Goal: Find specific page/section: Find specific page/section

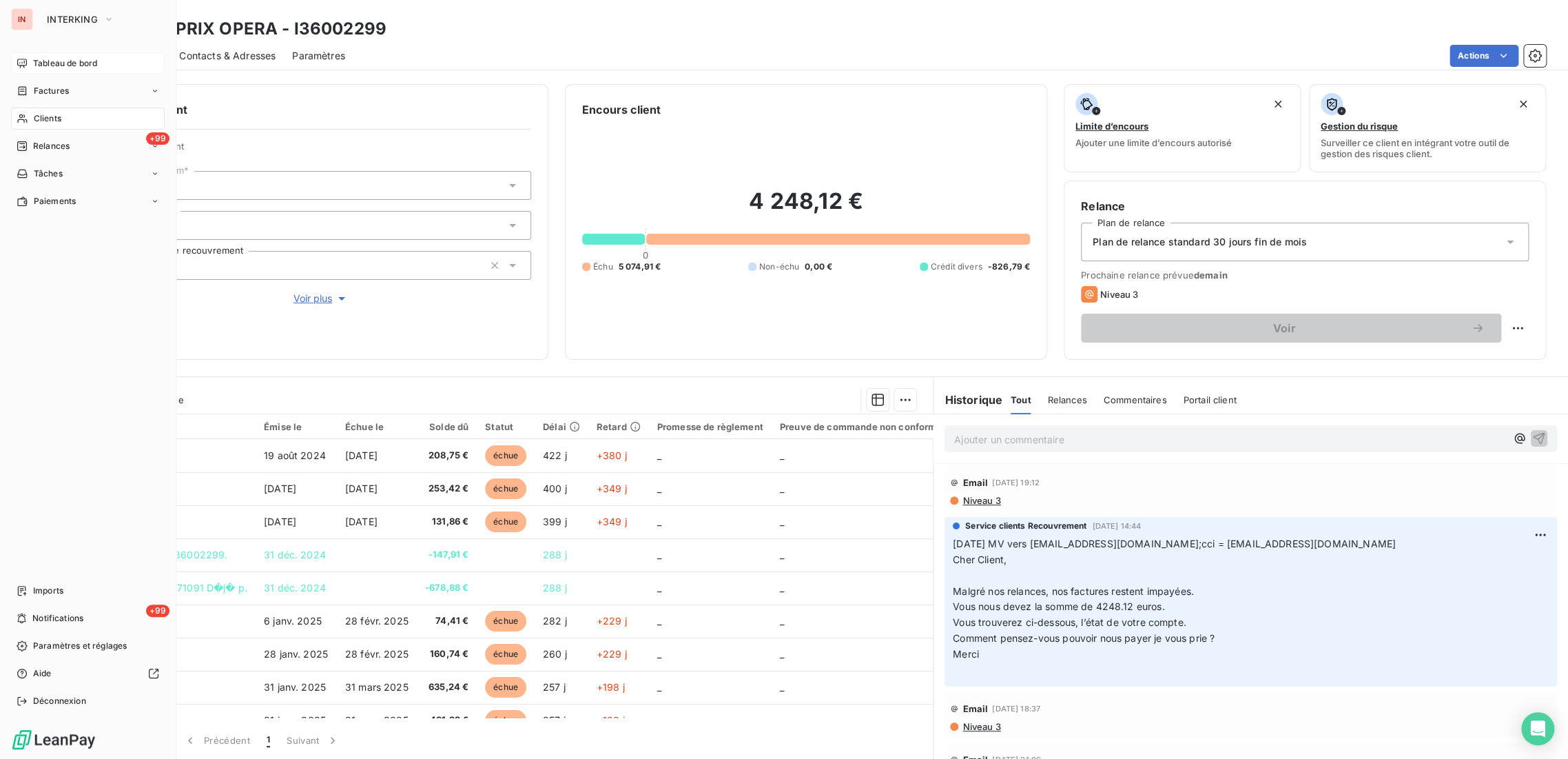
click at [64, 65] on span "Tableau de bord" at bounding box center [65, 64] width 64 height 12
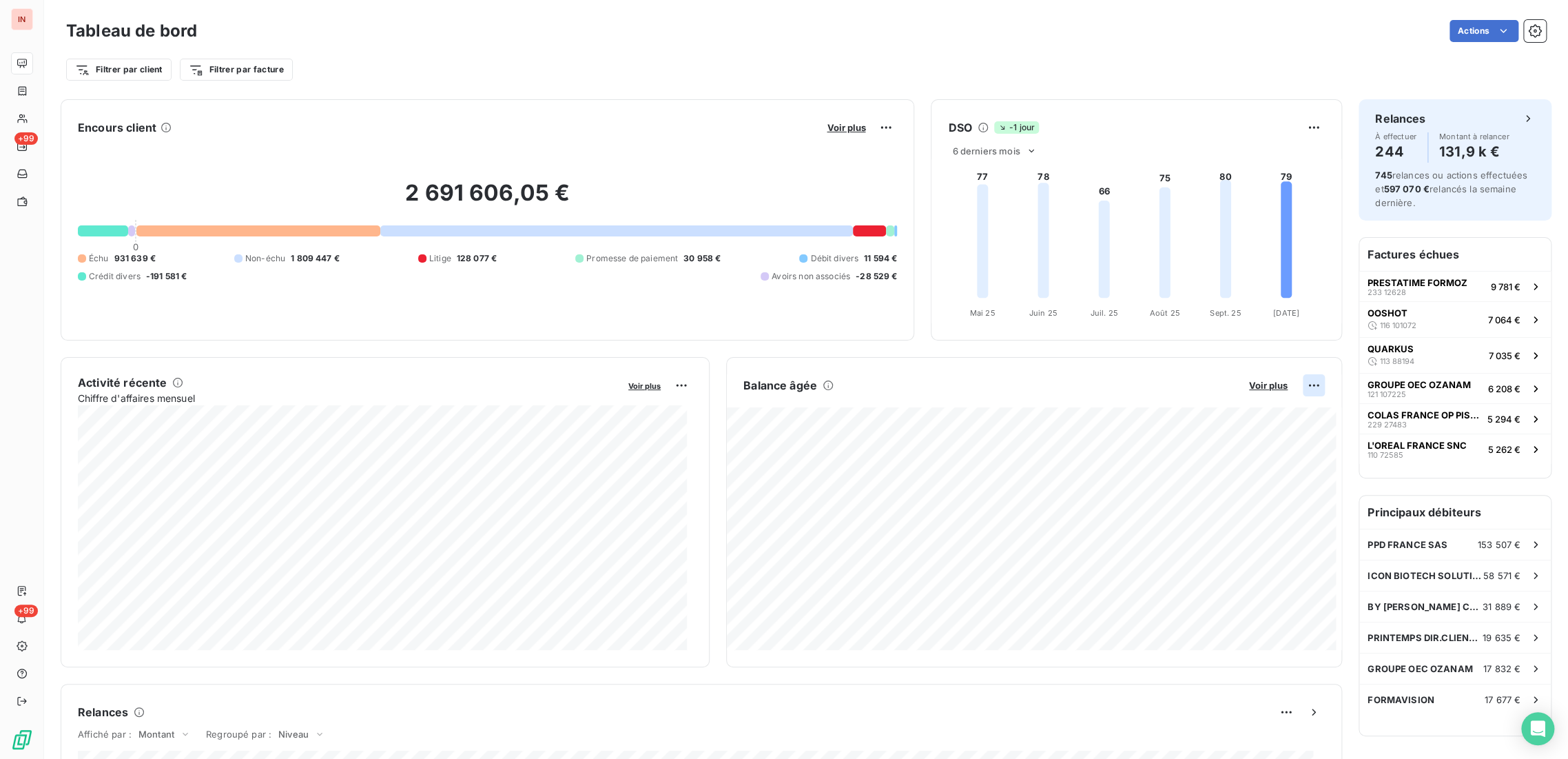
click at [1295, 385] on html "IN +99 +99 Tableau de bord Actions Filtrer par client Filtrer par facture Encou…" at bounding box center [784, 380] width 1568 height 759
click at [876, 126] on html "IN +99 +99 Tableau de bord Actions Filtrer par client Filtrer par facture Encou…" at bounding box center [784, 380] width 1568 height 759
click at [844, 126] on span "Voir plus" at bounding box center [846, 127] width 39 height 11
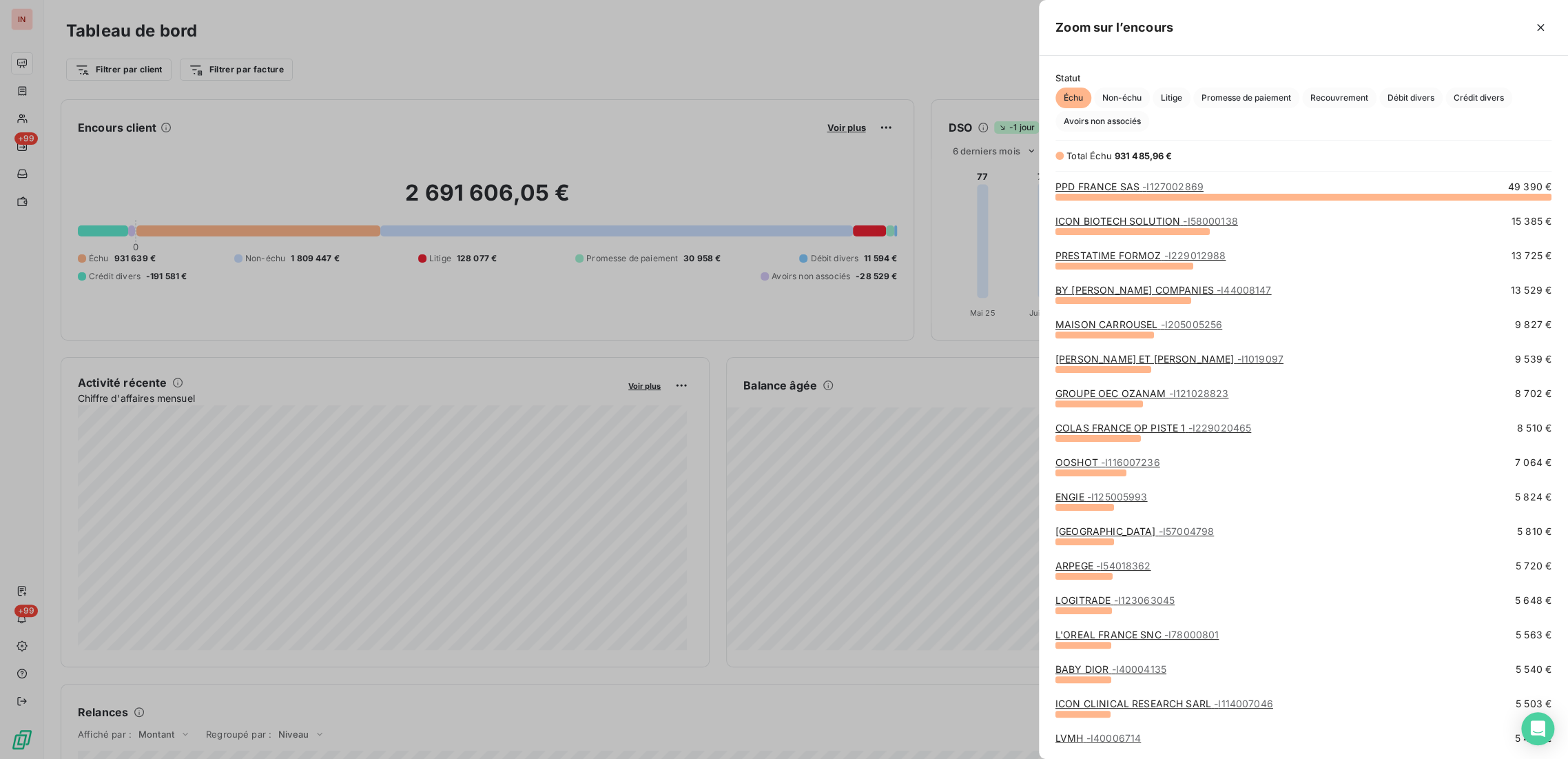
scroll to position [550, 517]
click at [617, 47] on div at bounding box center [784, 380] width 1568 height 759
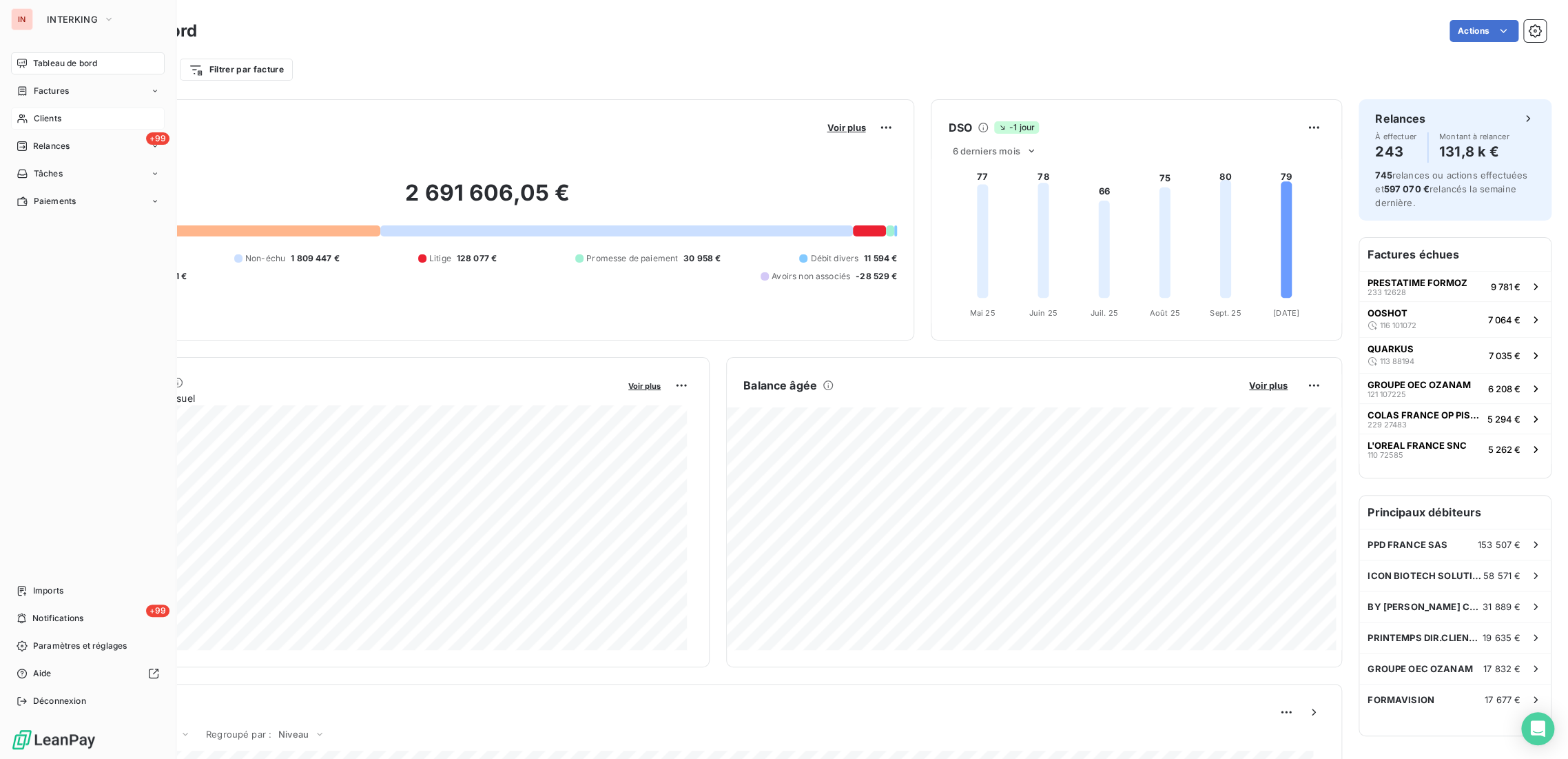
click at [55, 114] on span "Clients" at bounding box center [48, 119] width 28 height 12
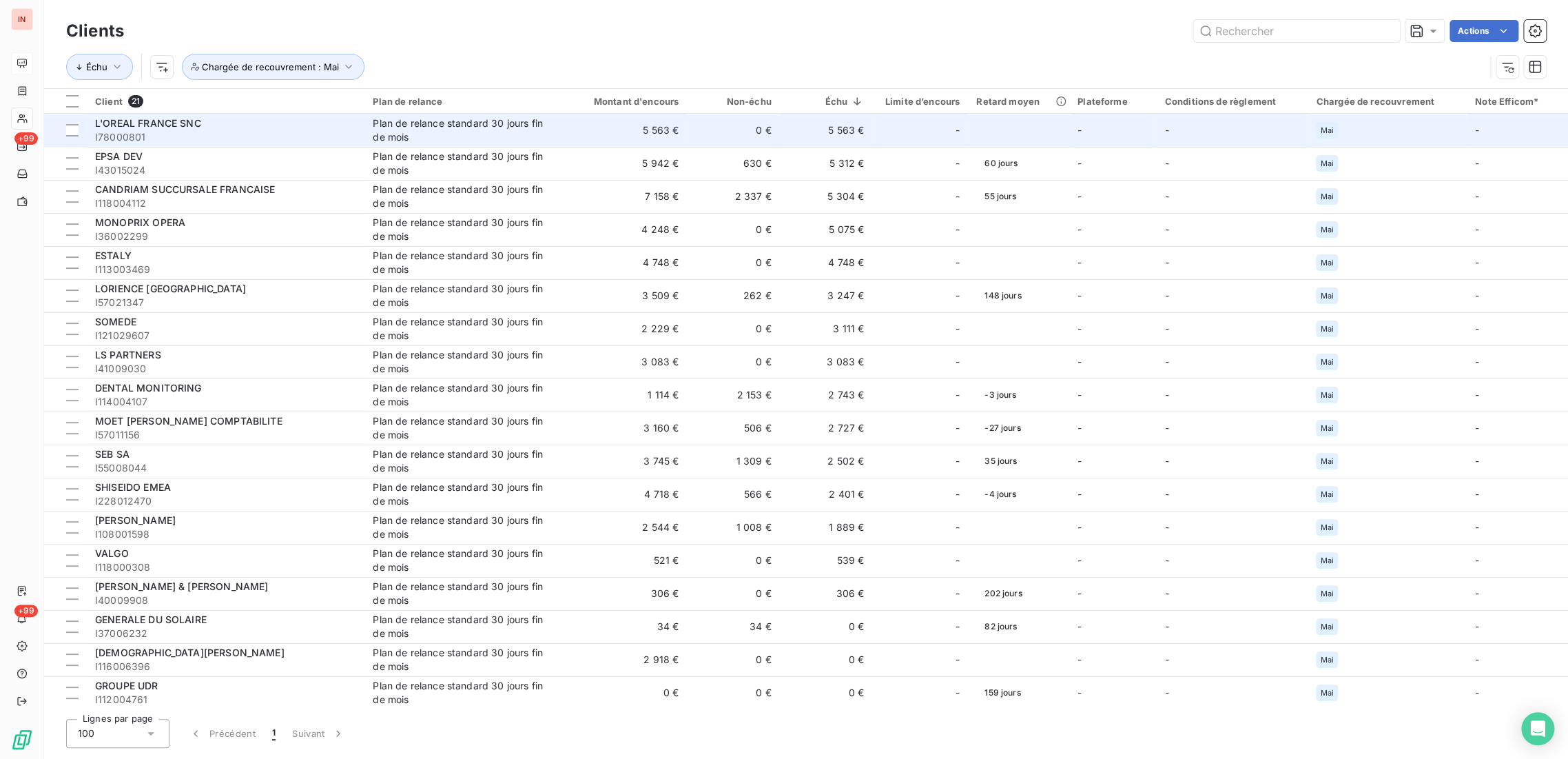
click at [163, 133] on span "I78000801" at bounding box center [226, 137] width 261 height 14
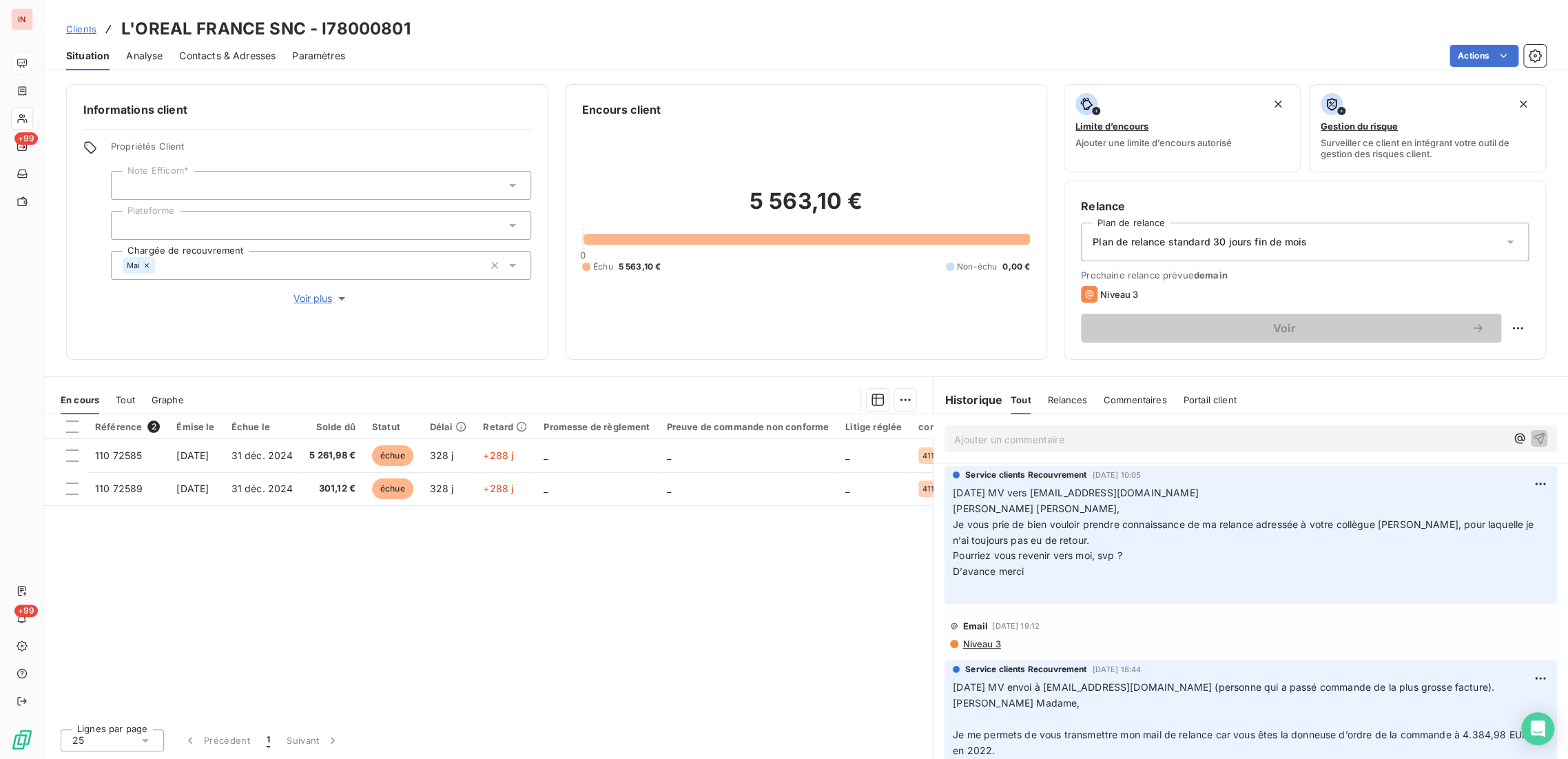
click at [1024, 531] on p "[DATE] MV vers [EMAIL_ADDRESS][DOMAIN_NAME] [PERSON_NAME] Madame, Je vous prie …" at bounding box center [1251, 540] width 596 height 110
click at [1014, 721] on p "[DATE] MV envoi à [EMAIL_ADDRESS][DOMAIN_NAME] (personne qui a passé commande d…" at bounding box center [1251, 750] width 596 height 142
click at [1022, 515] on p "[DATE] MV vers [EMAIL_ADDRESS][DOMAIN_NAME] [PERSON_NAME] Madame, Je vous prie …" at bounding box center [1251, 540] width 596 height 110
click at [1068, 571] on p "[DATE] MV vers [EMAIL_ADDRESS][DOMAIN_NAME] [PERSON_NAME] Madame, Je vous prie …" at bounding box center [1251, 540] width 596 height 110
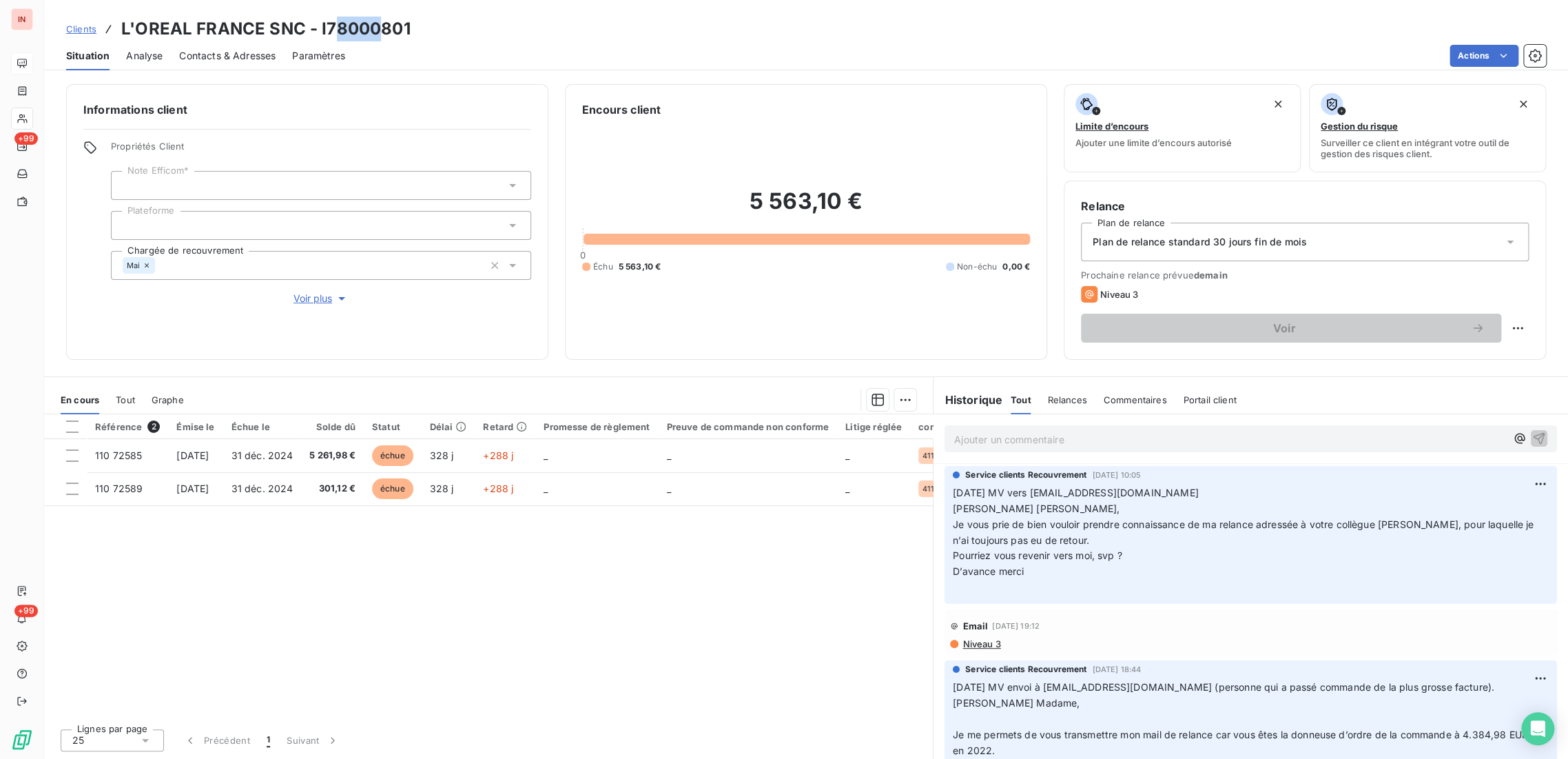
drag, startPoint x: 328, startPoint y: 25, endPoint x: 373, endPoint y: 28, distance: 45.1
click at [373, 28] on h3 "L'OREAL FRANCE SNC - I78000801" at bounding box center [265, 29] width 289 height 25
drag, startPoint x: 344, startPoint y: 28, endPoint x: 441, endPoint y: 28, distance: 97.0
click at [441, 28] on div "Clients L'OREAL FRANCE SNC - I78000801" at bounding box center [806, 29] width 1524 height 25
copy h3 "78000801"
